Goal: Task Accomplishment & Management: Use online tool/utility

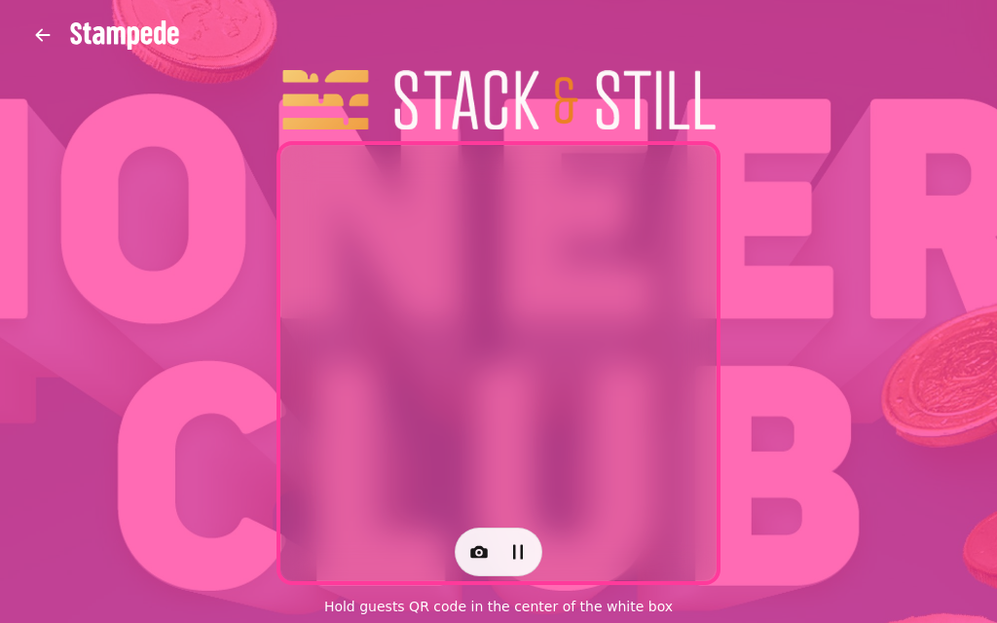
click at [495, 555] on button "button" at bounding box center [479, 552] width 39 height 39
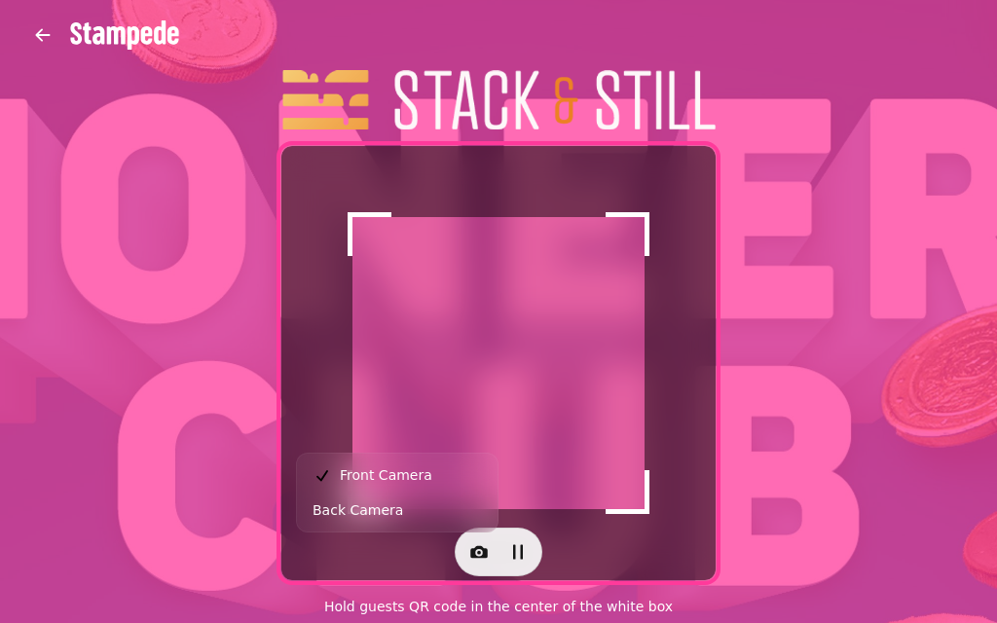
click at [444, 518] on button "Back Camera" at bounding box center [397, 510] width 193 height 35
